Goal: Find specific page/section: Find specific page/section

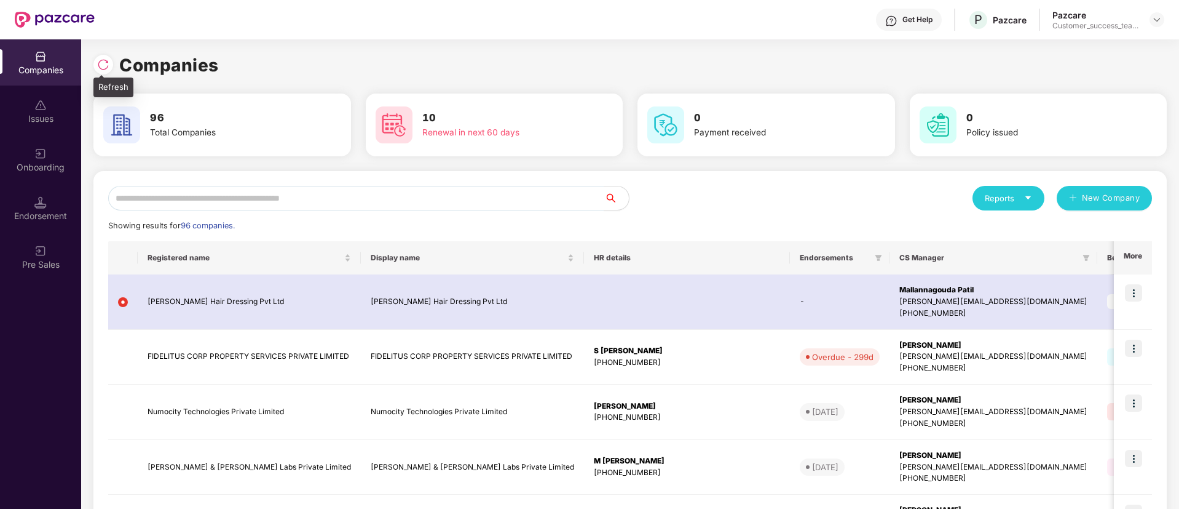
click at [109, 57] on div at bounding box center [103, 65] width 20 height 20
click at [320, 200] on input "*" at bounding box center [356, 198] width 496 height 25
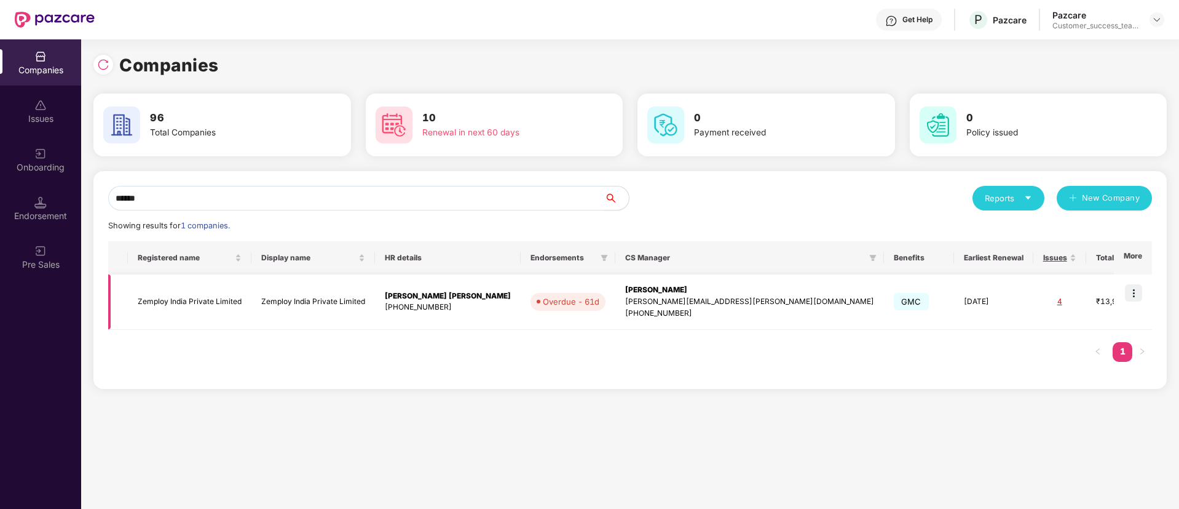
type input "******"
drag, startPoint x: 1112, startPoint y: 305, endPoint x: 1002, endPoint y: 316, distance: 110.0
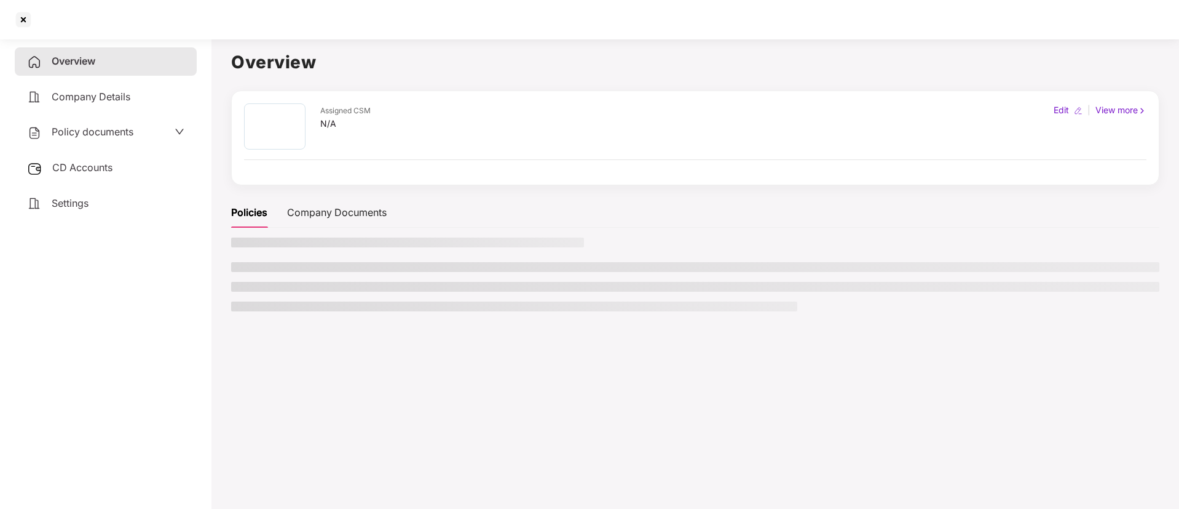
copy div "[EMAIL_ADDRESS][DOMAIN_NAME]"
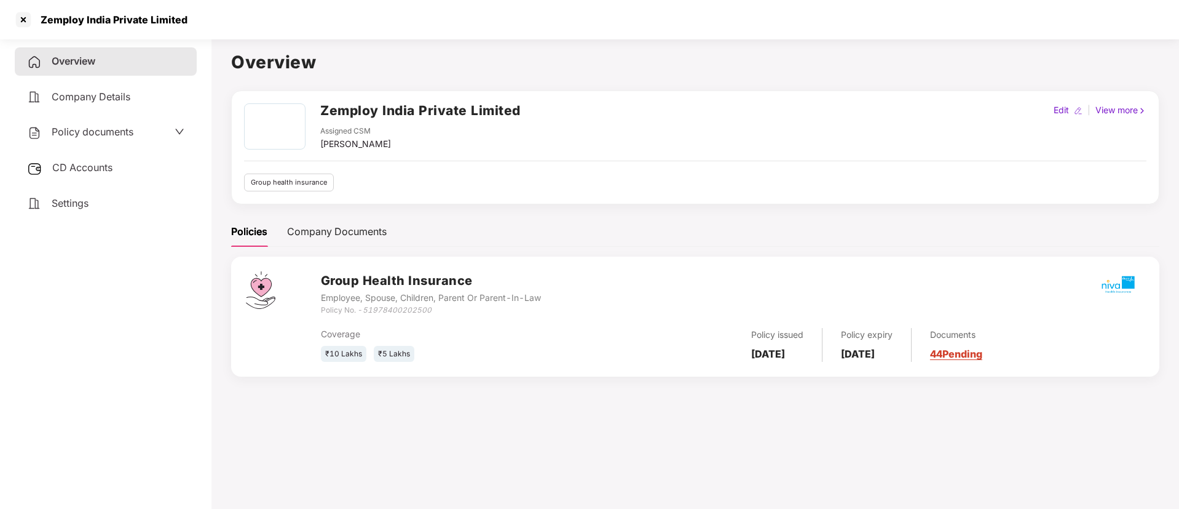
click at [100, 138] on div "Policy documents" at bounding box center [80, 132] width 106 height 16
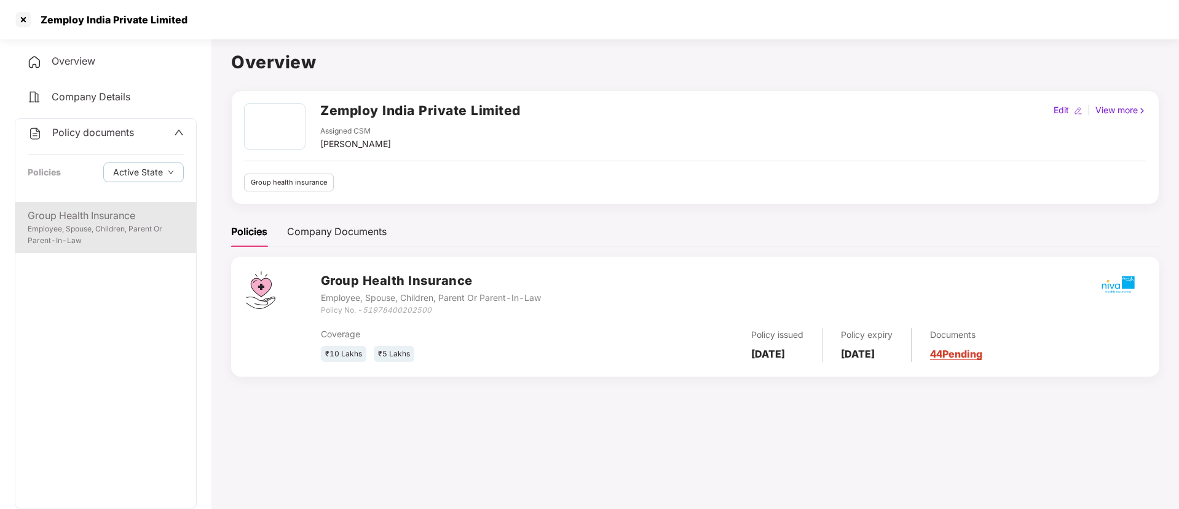
click at [135, 223] on div "Employee, Spouse, Children, Parent Or Parent-In-Law" at bounding box center [106, 234] width 156 height 23
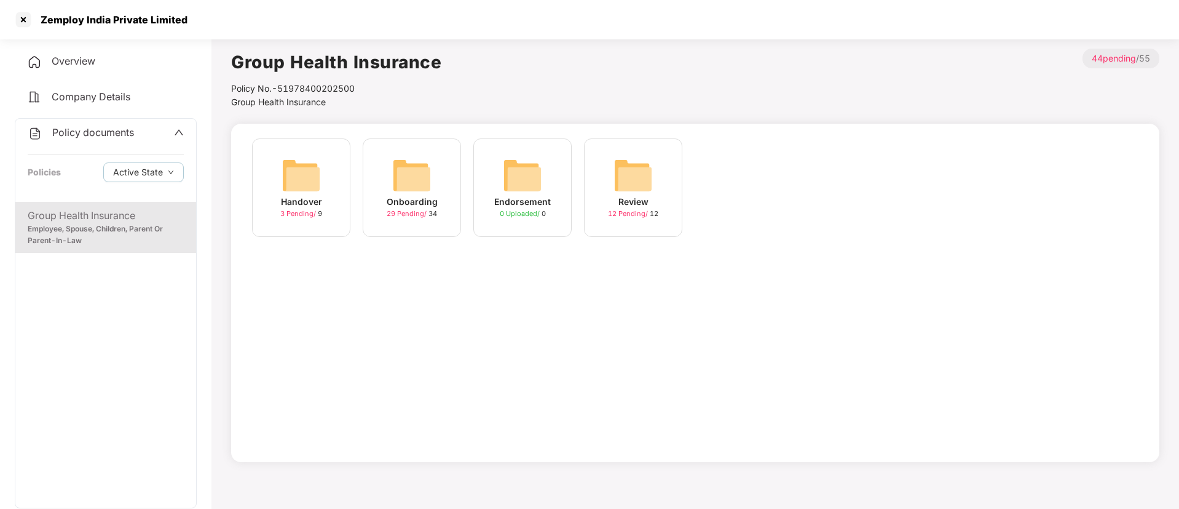
click at [541, 173] on img at bounding box center [522, 175] width 39 height 39
click at [24, 20] on div at bounding box center [24, 20] width 20 height 20
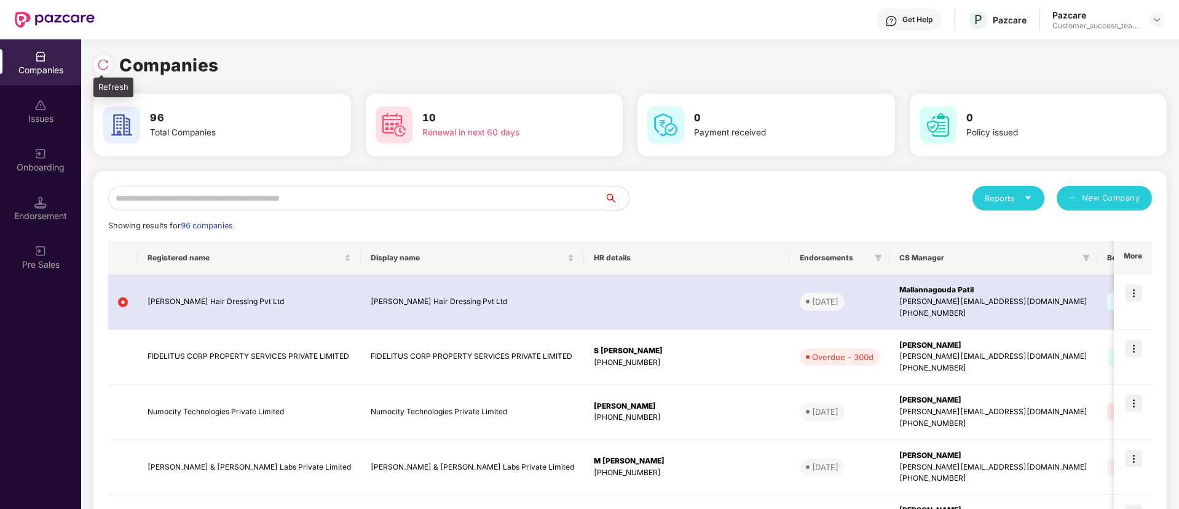
click at [98, 66] on img at bounding box center [103, 64] width 12 height 12
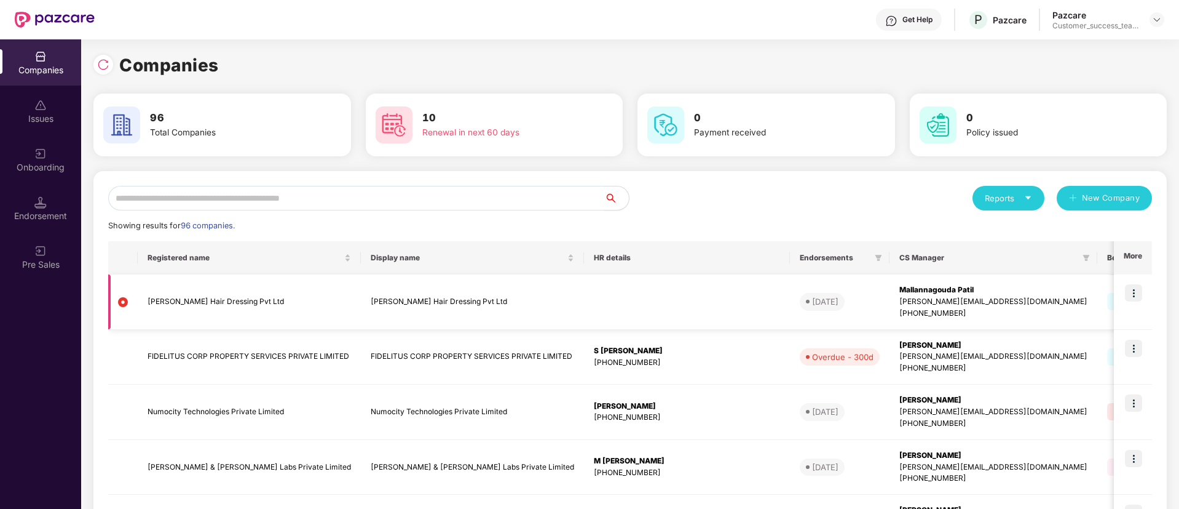
click at [1138, 290] on img at bounding box center [1133, 292] width 17 height 17
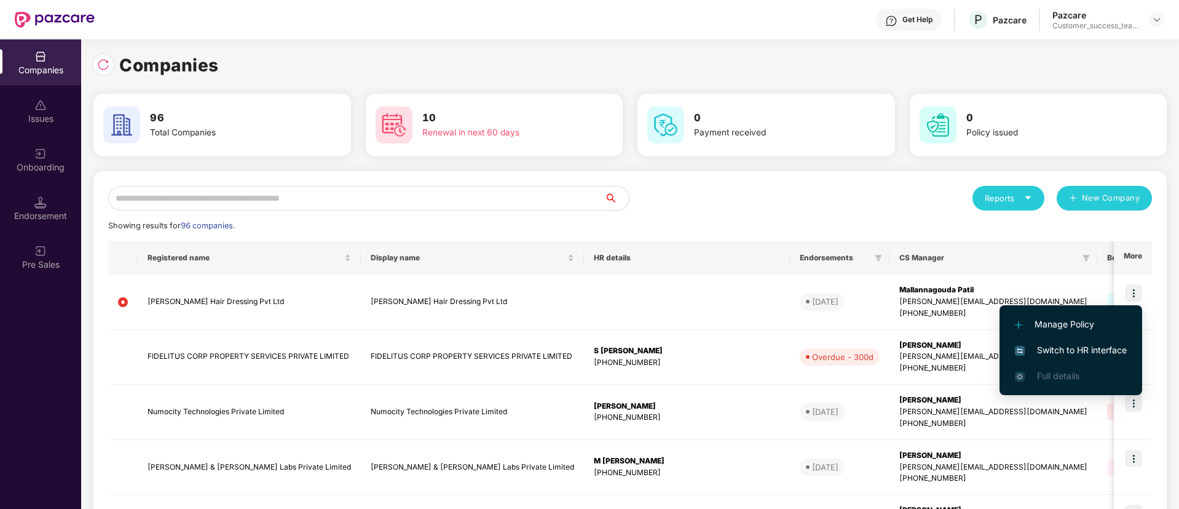
click at [1084, 348] on span "Switch to HR interface" at bounding box center [1071, 350] width 112 height 14
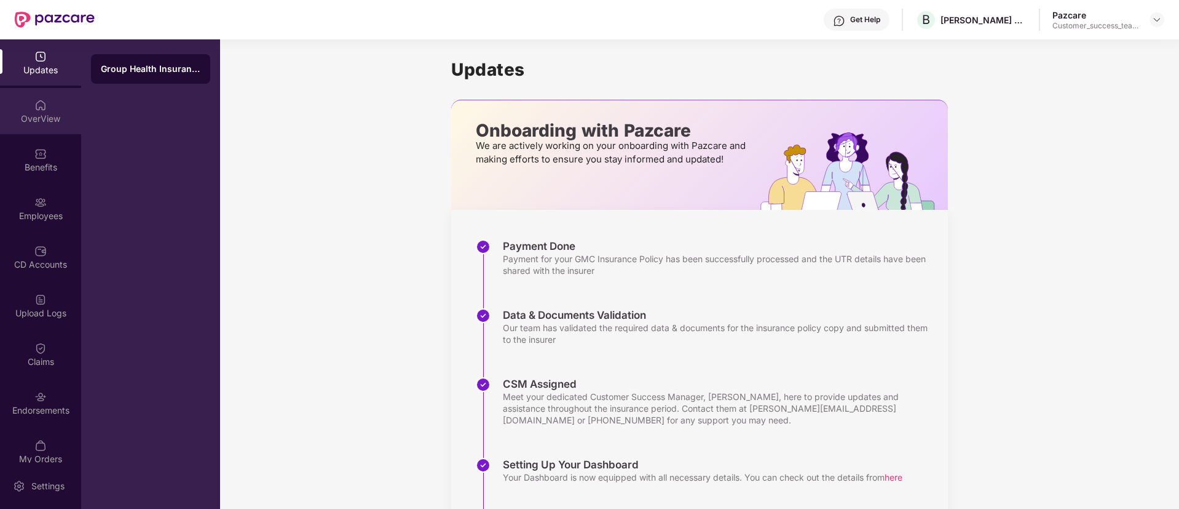
click at [53, 111] on div "OverView" at bounding box center [40, 111] width 81 height 46
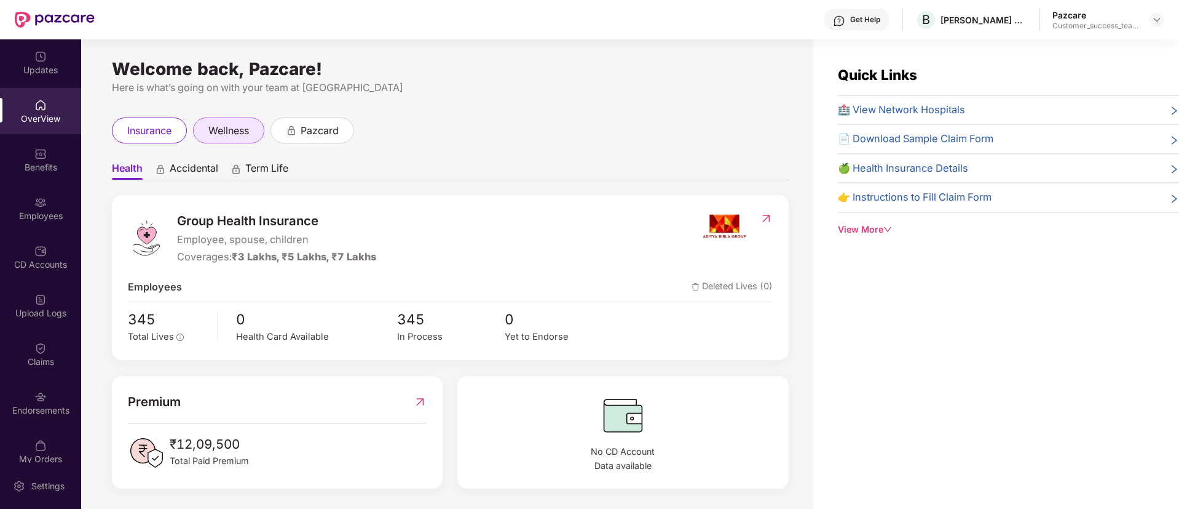
click at [255, 127] on div "wellness" at bounding box center [228, 130] width 71 height 26
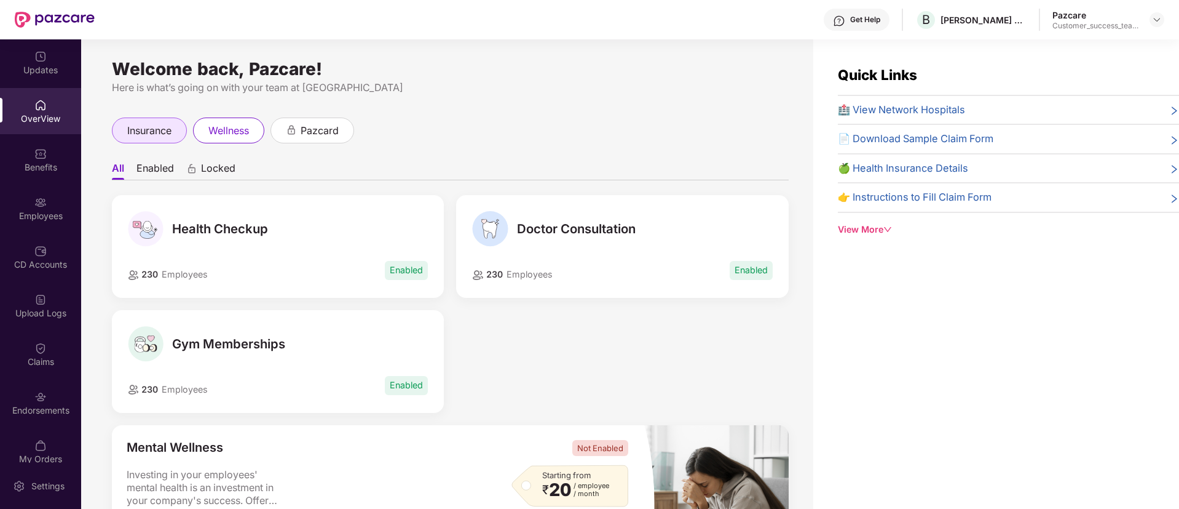
click at [152, 120] on div "insurance" at bounding box center [149, 130] width 75 height 26
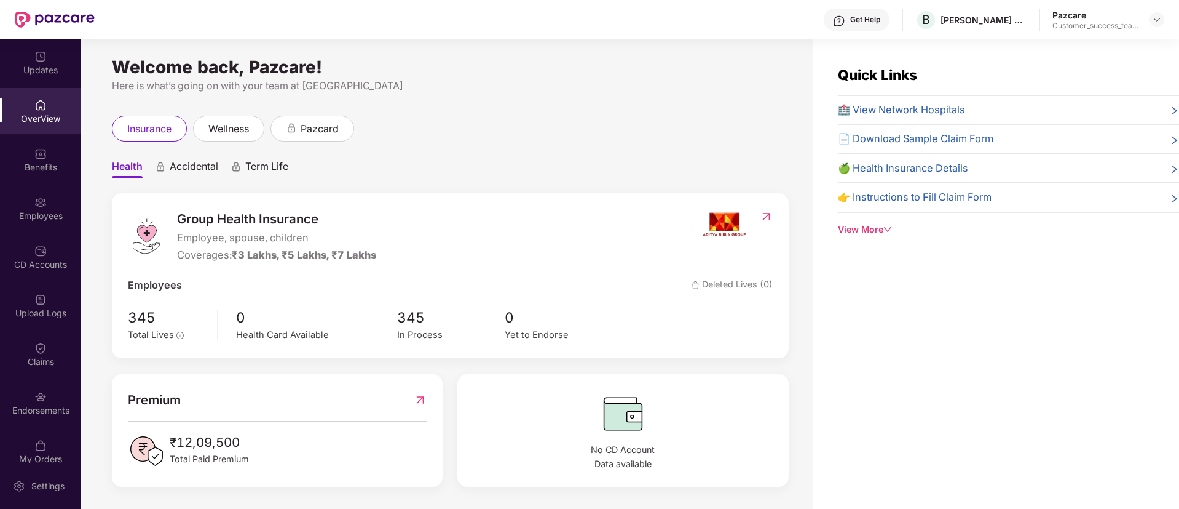
scroll to position [39, 0]
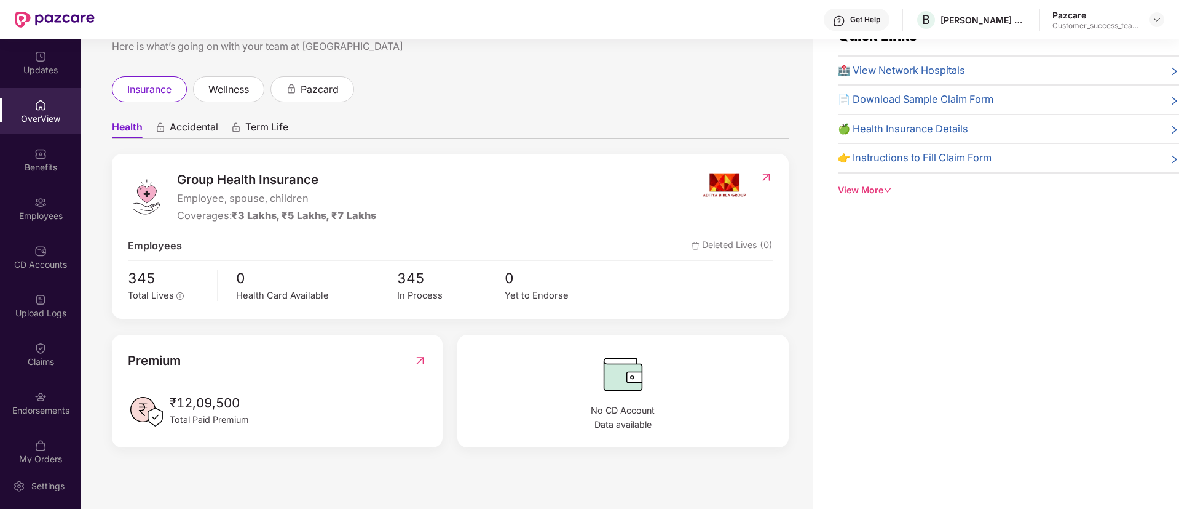
click at [416, 347] on div "Premium ₹12,09,500 Total Paid Premium" at bounding box center [277, 391] width 331 height 113
click at [416, 356] on img at bounding box center [420, 361] width 13 height 20
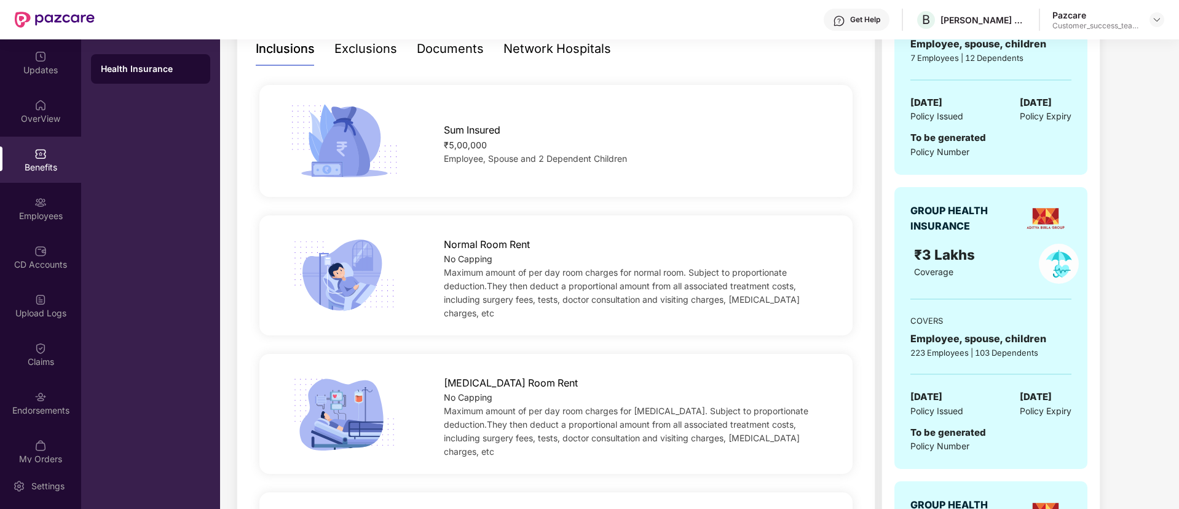
scroll to position [0, 0]
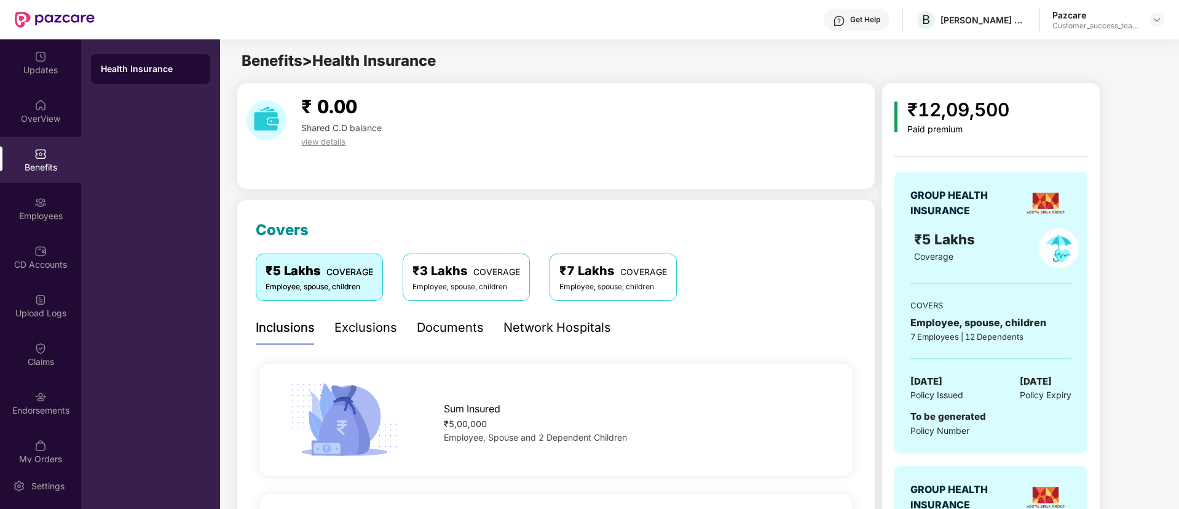
click at [461, 337] on div "Documents" at bounding box center [450, 328] width 67 height 34
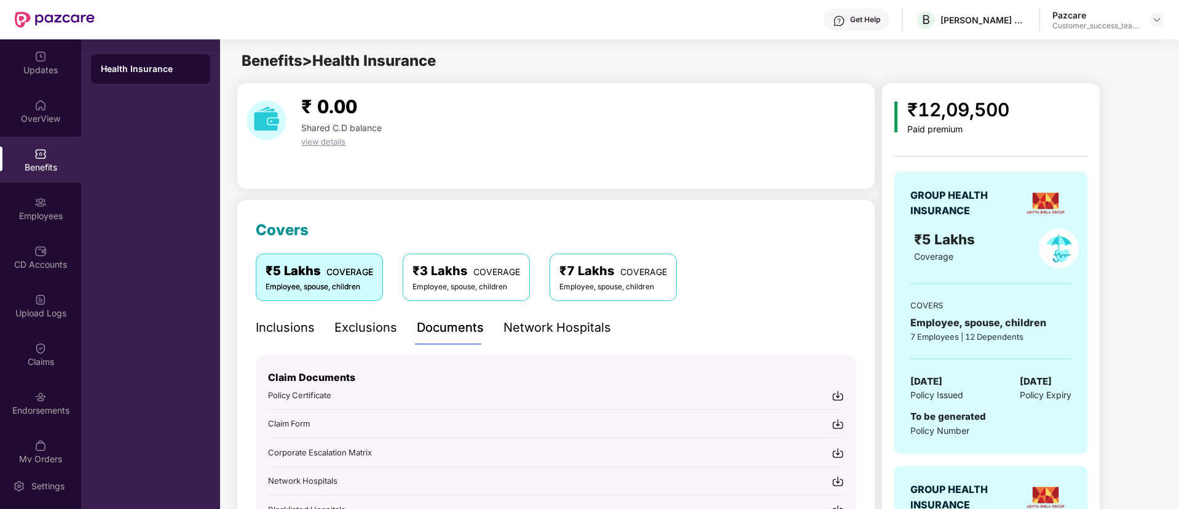
scroll to position [274, 0]
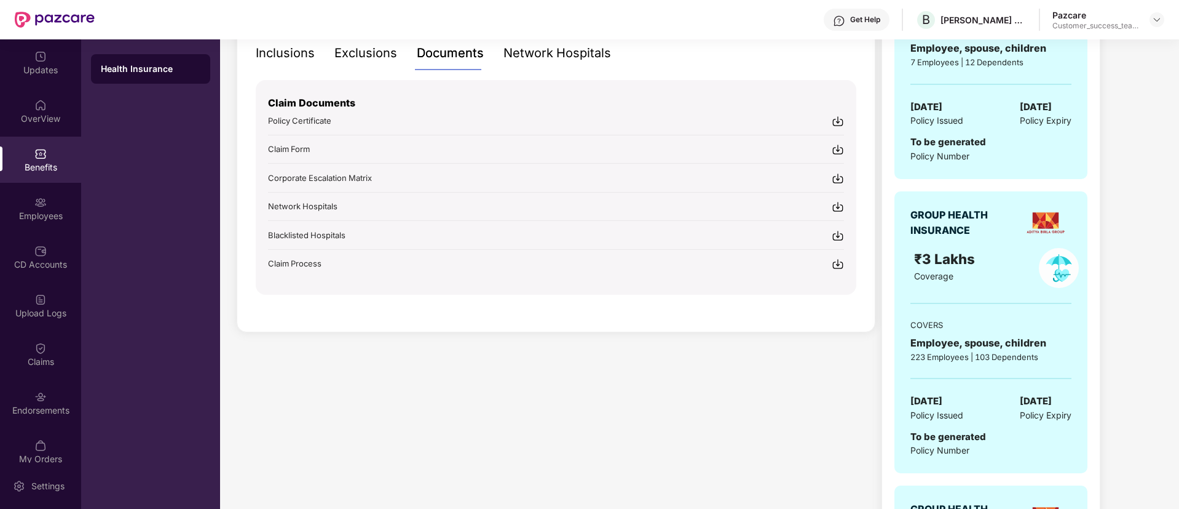
click at [839, 119] on img at bounding box center [838, 121] width 12 height 12
click at [831, 120] on div "Policy Certificate" at bounding box center [556, 120] width 576 height 13
